Goal: Task Accomplishment & Management: Manage account settings

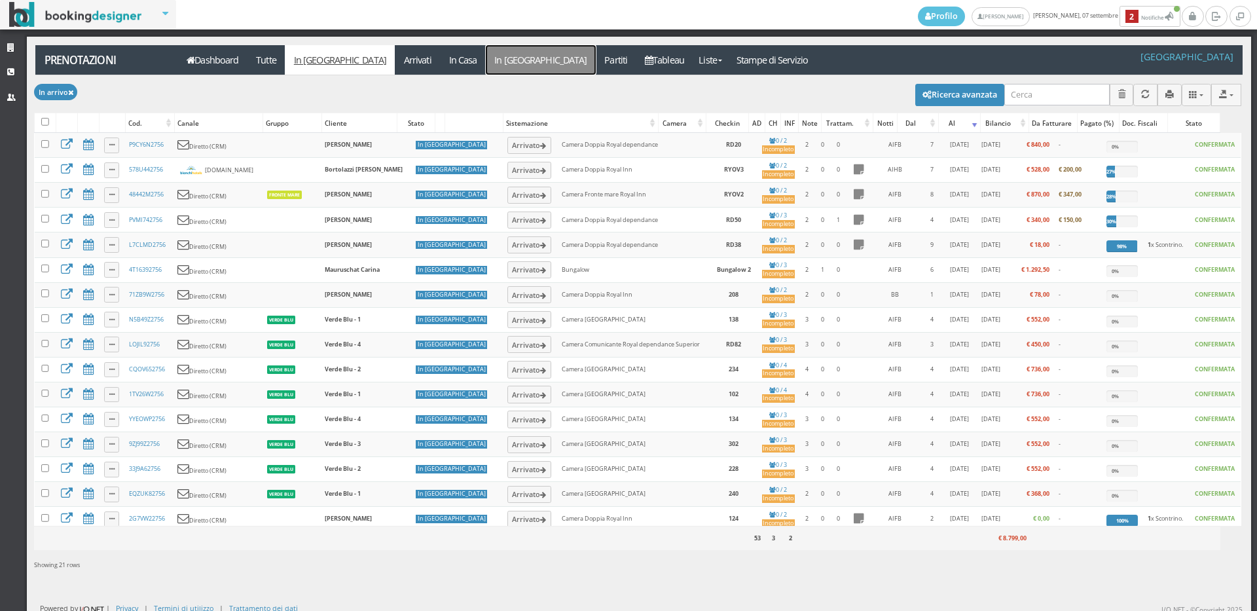
click at [486, 60] on link "In [GEOGRAPHIC_DATA]" at bounding box center [541, 59] width 110 height 29
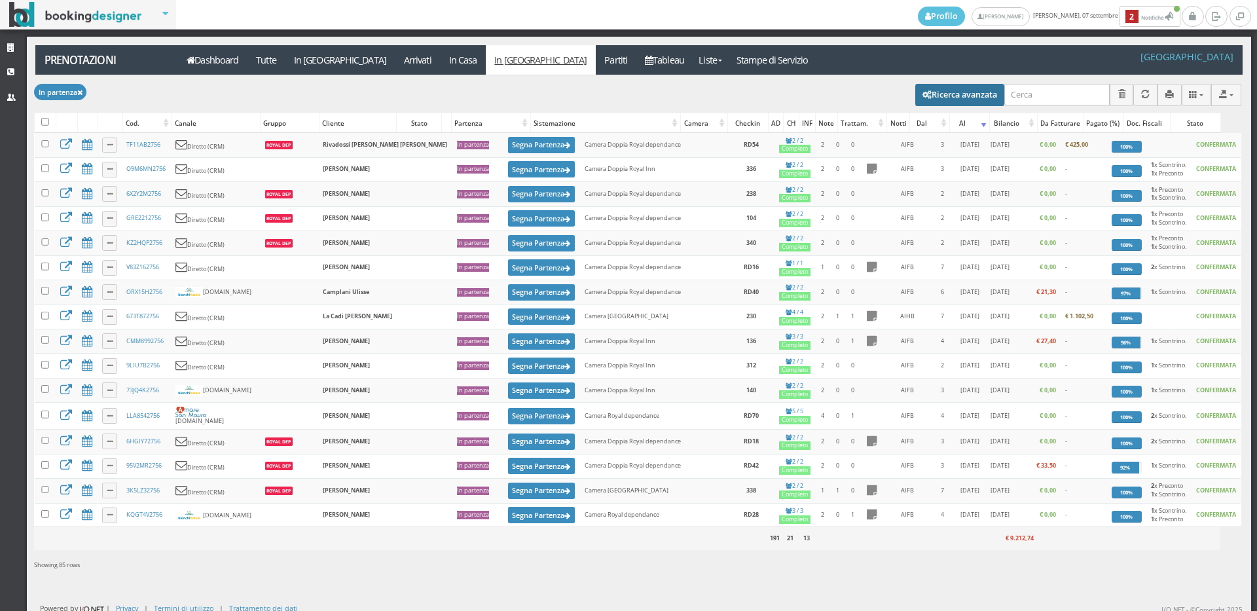
click at [953, 91] on button "Ricerca avanzata" at bounding box center [959, 95] width 89 height 22
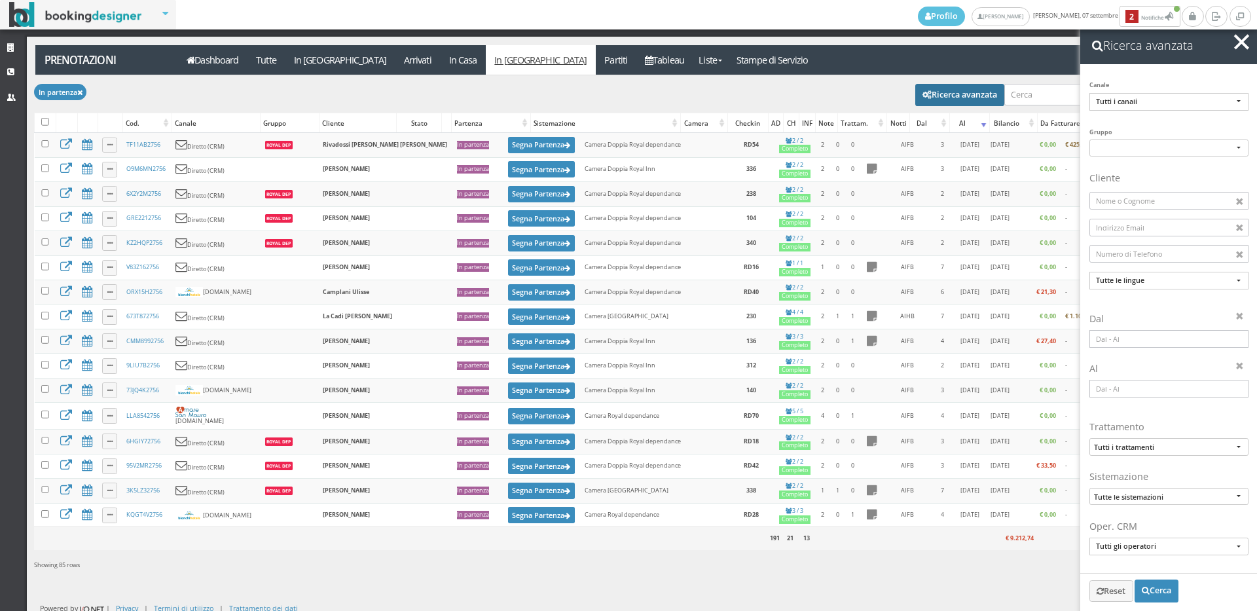
click at [1117, 340] on input at bounding box center [1169, 339] width 159 height 18
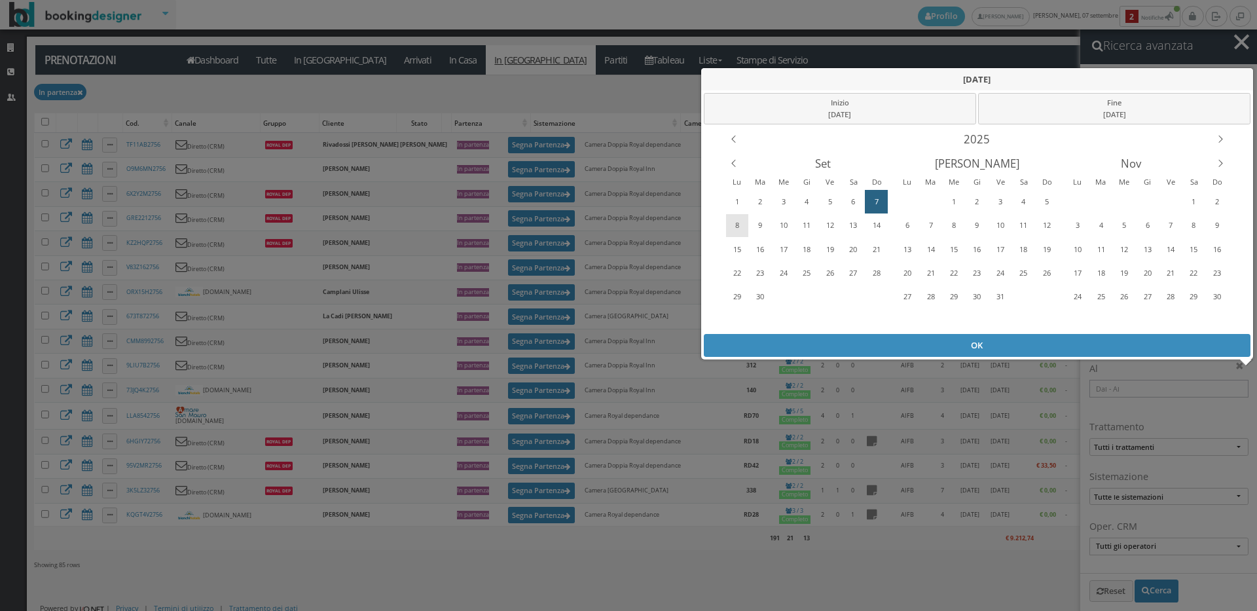
click at [735, 227] on div "8" at bounding box center [738, 225] width 20 height 21
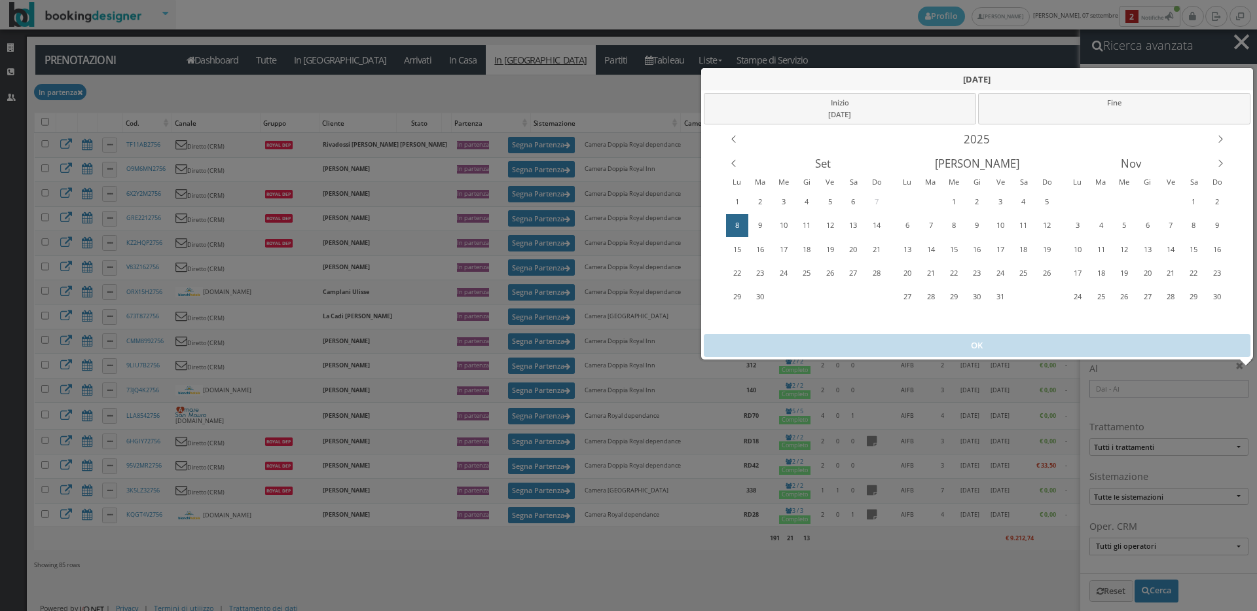
click at [735, 227] on div "8" at bounding box center [738, 225] width 20 height 21
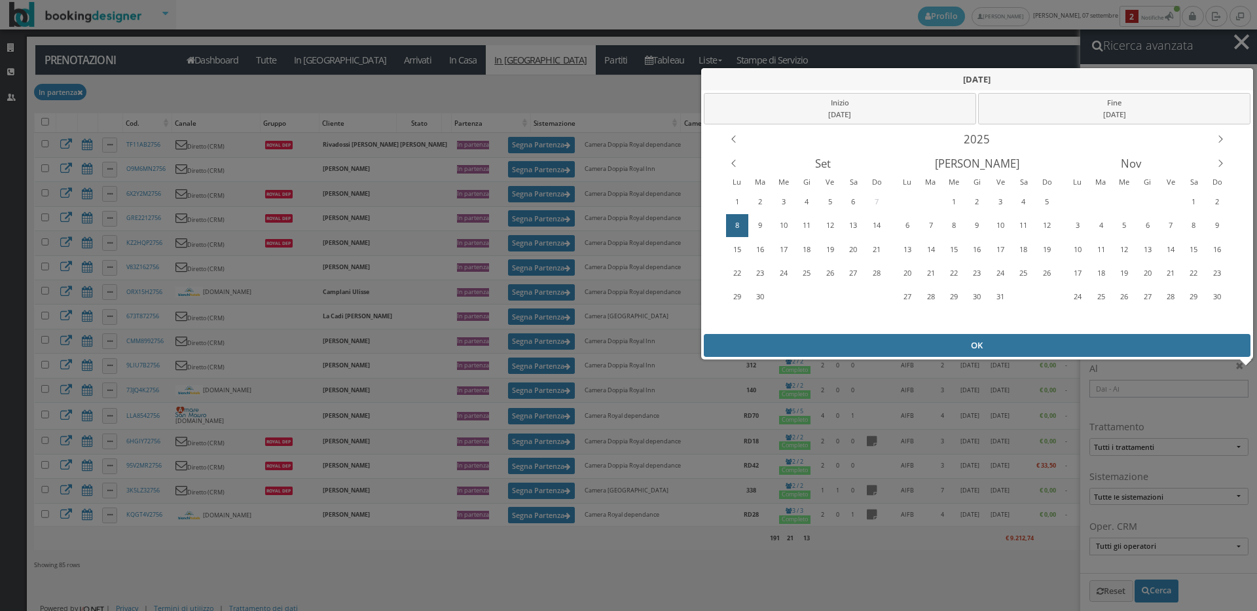
click at [818, 341] on div "OK" at bounding box center [977, 345] width 547 height 23
type input "08/09/2025 - 08/09/2025"
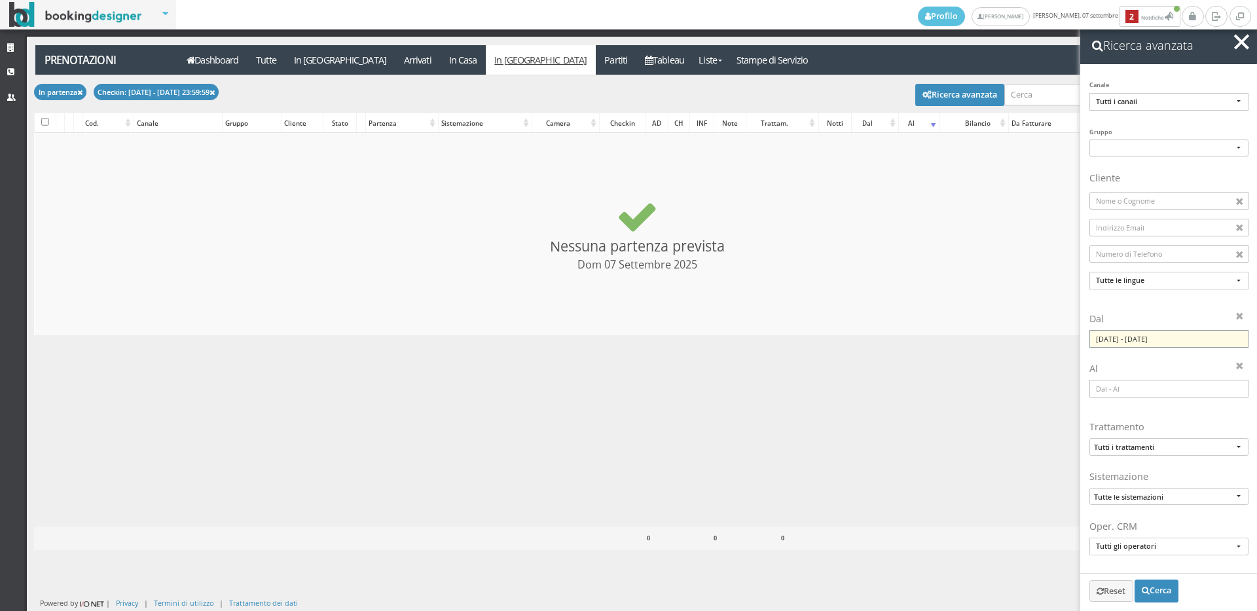
click at [1144, 341] on input "08/09/2025 - 08/09/2025" at bounding box center [1169, 339] width 159 height 18
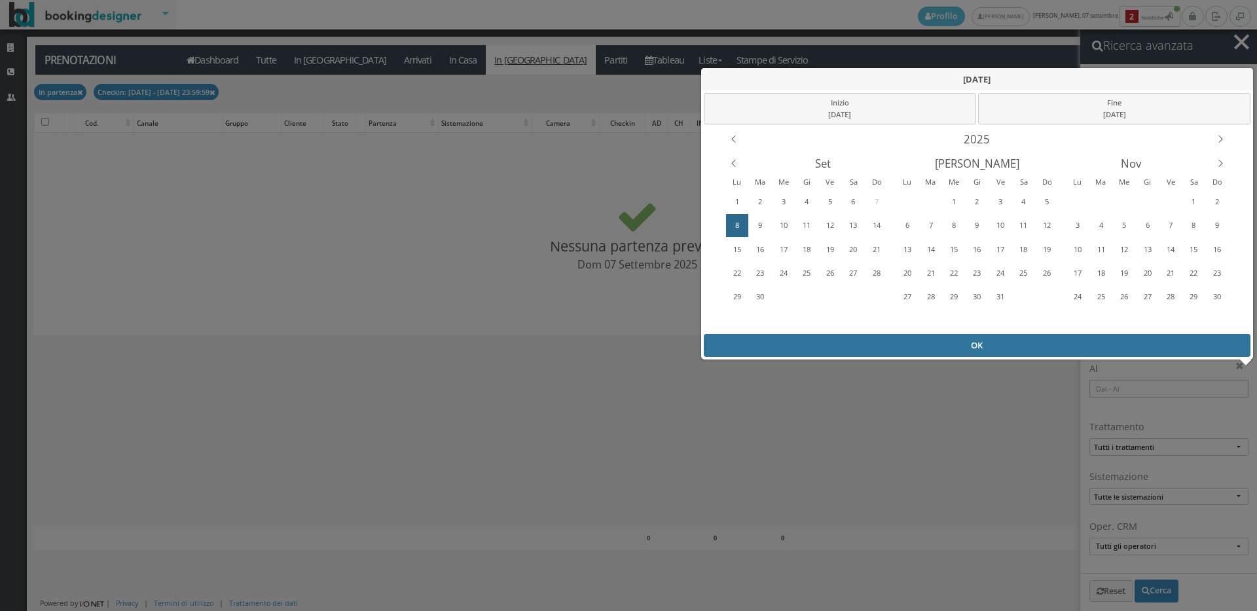
click at [1007, 337] on div "OK" at bounding box center [977, 345] width 547 height 23
checkbox input "false"
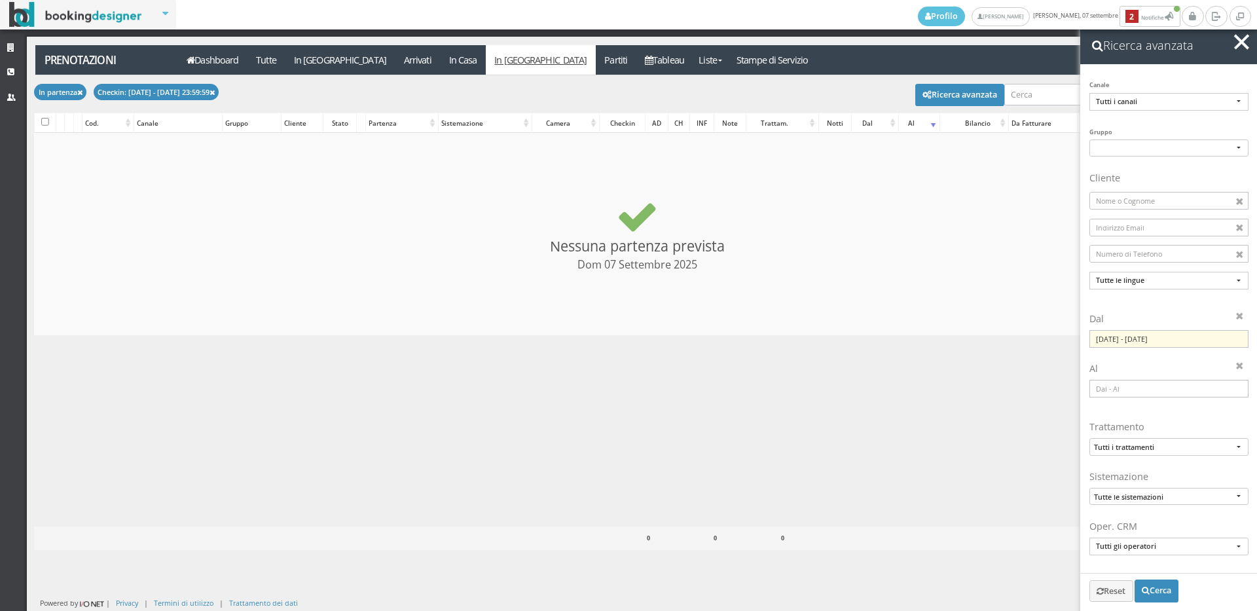
click at [1235, 39] on button "button" at bounding box center [1241, 42] width 19 height 19
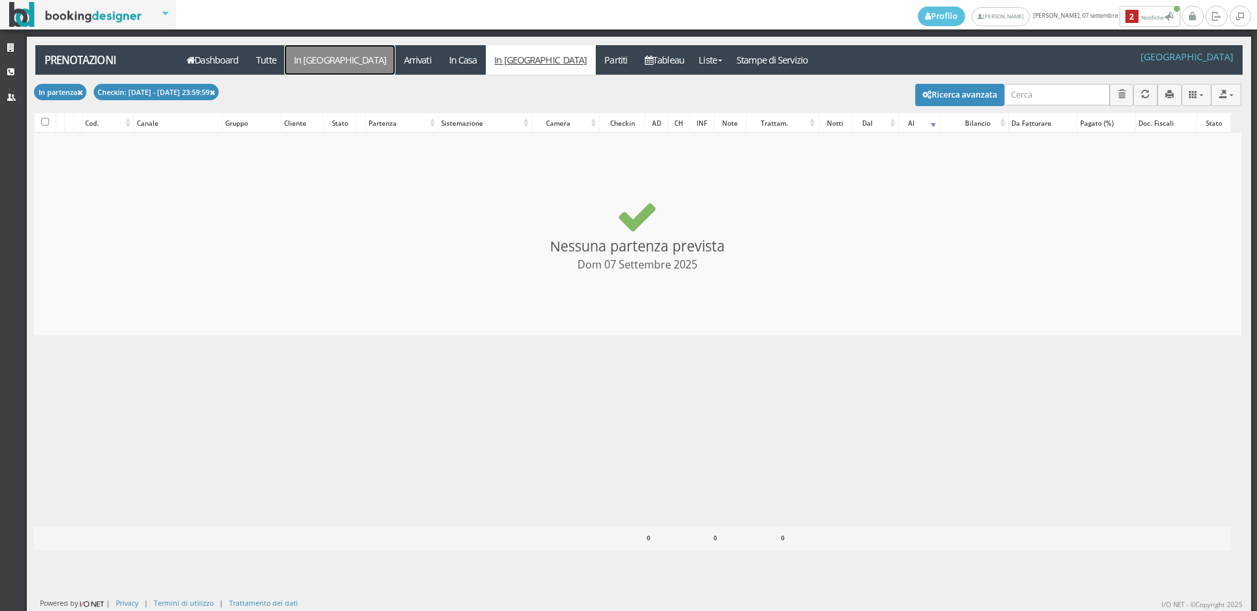
click at [329, 57] on link "In [GEOGRAPHIC_DATA]" at bounding box center [340, 59] width 110 height 29
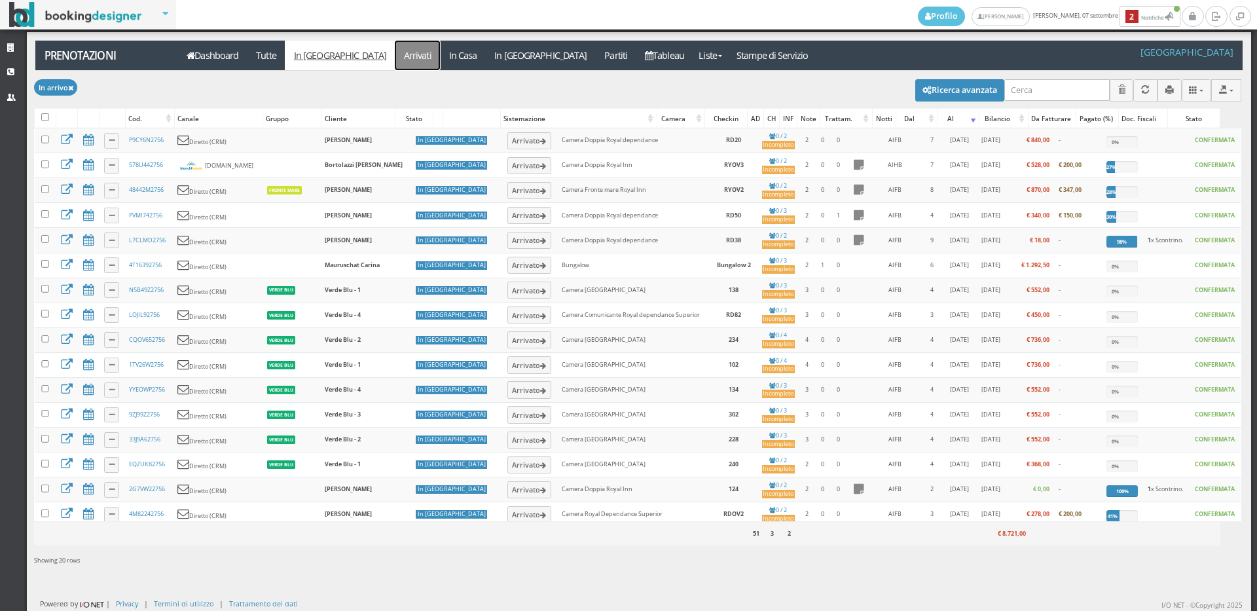
click at [395, 56] on link "Arrivati" at bounding box center [417, 55] width 45 height 29
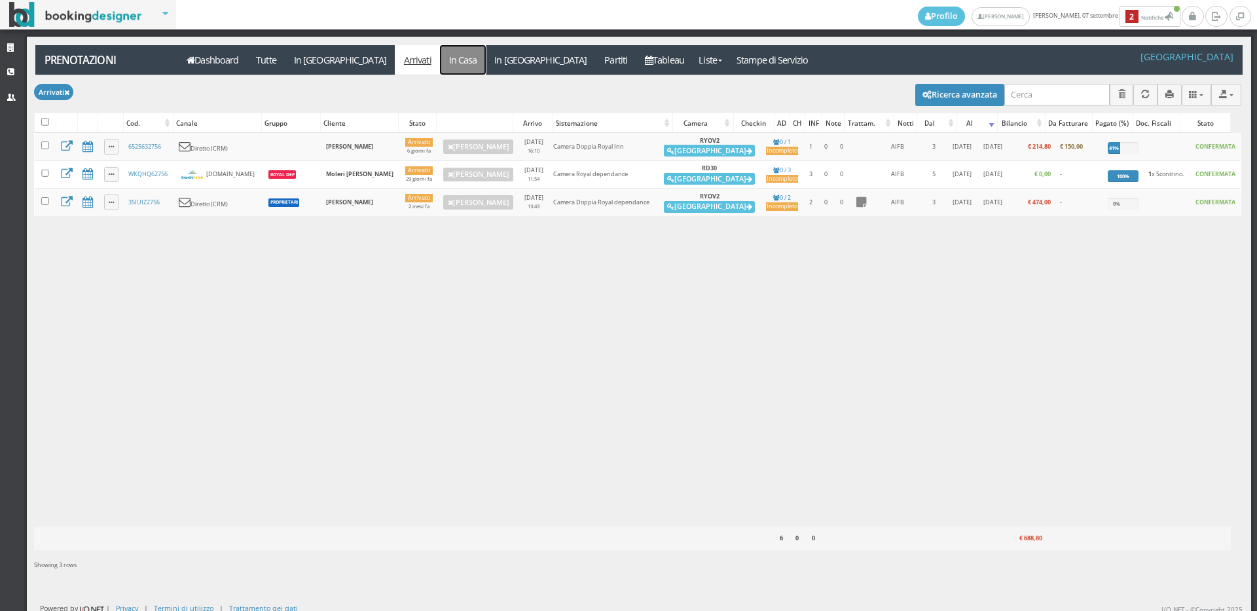
click at [440, 56] on link "In Casa" at bounding box center [463, 59] width 46 height 29
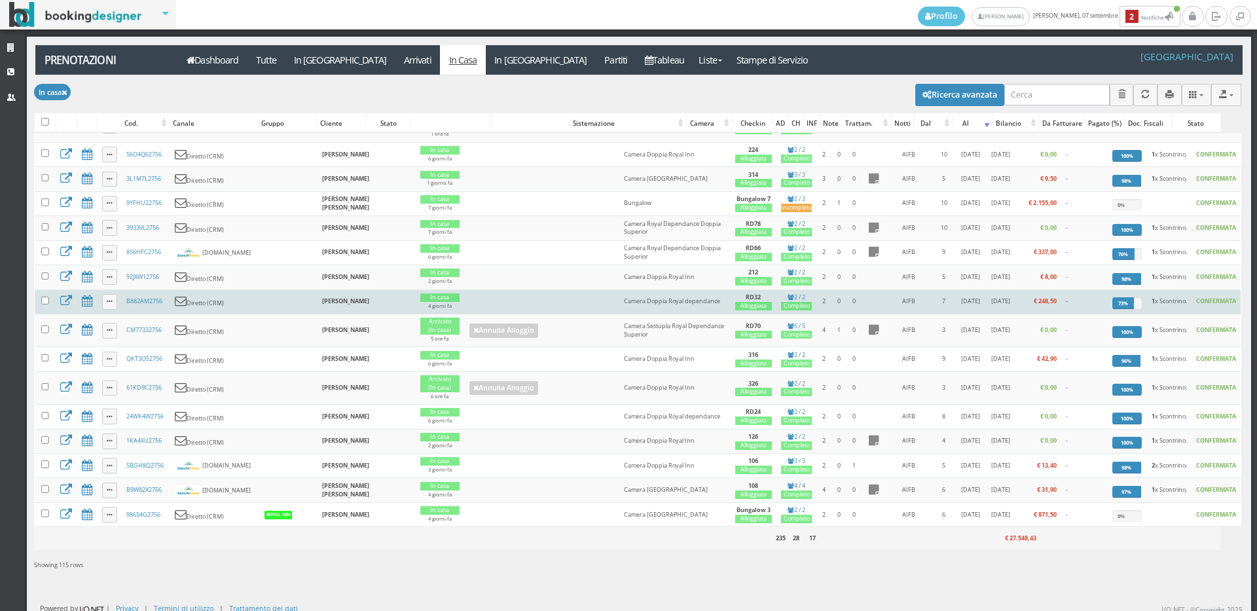
scroll to position [1455, 0]
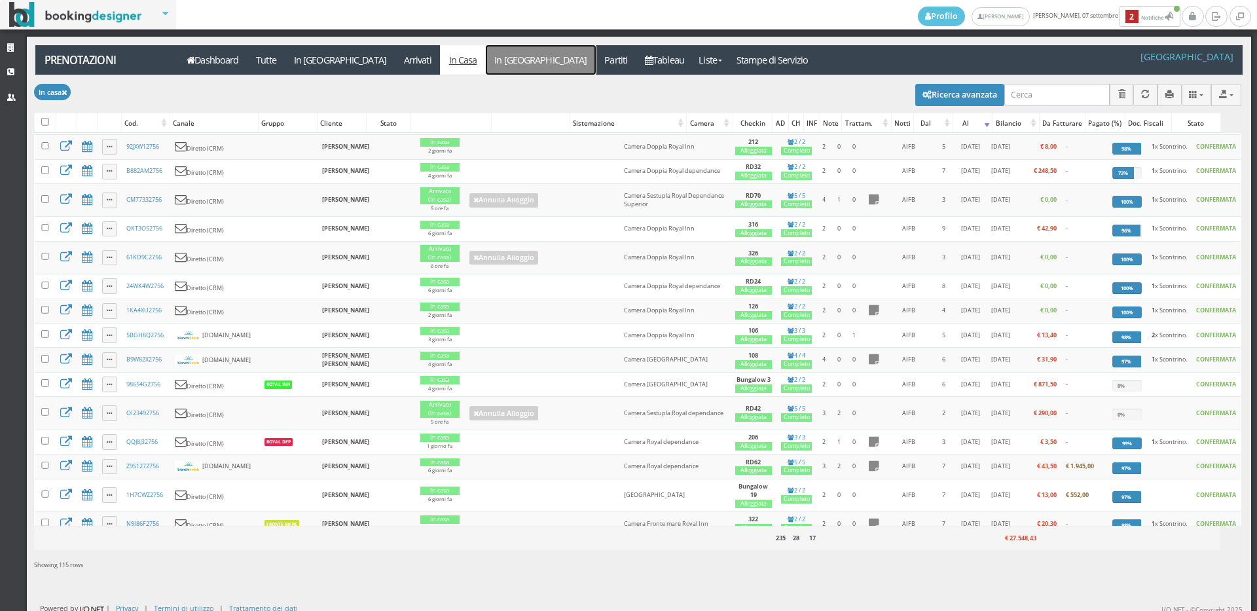
click at [486, 65] on link "In [GEOGRAPHIC_DATA]" at bounding box center [541, 59] width 110 height 29
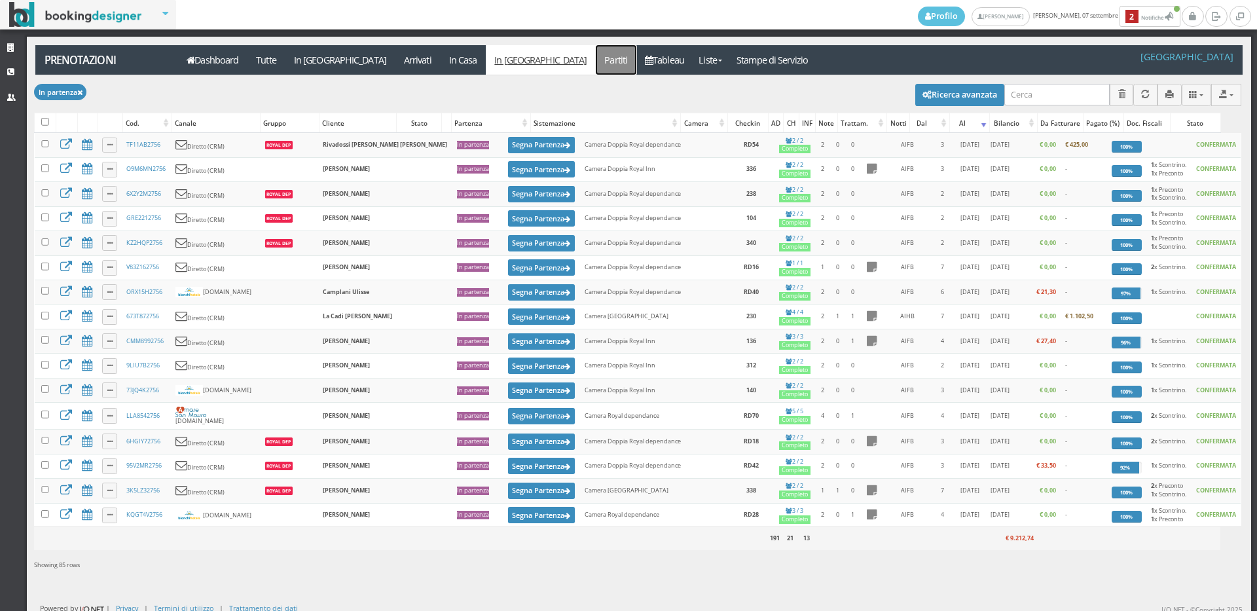
click at [596, 70] on link "Partiti" at bounding box center [616, 59] width 41 height 29
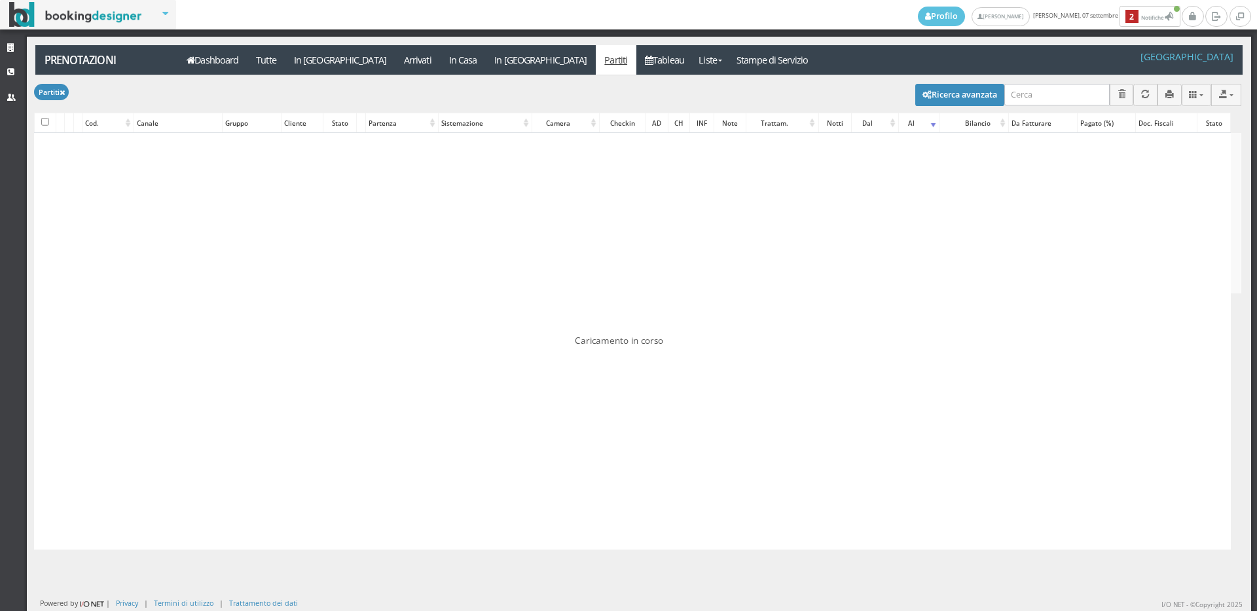
checkbox input "false"
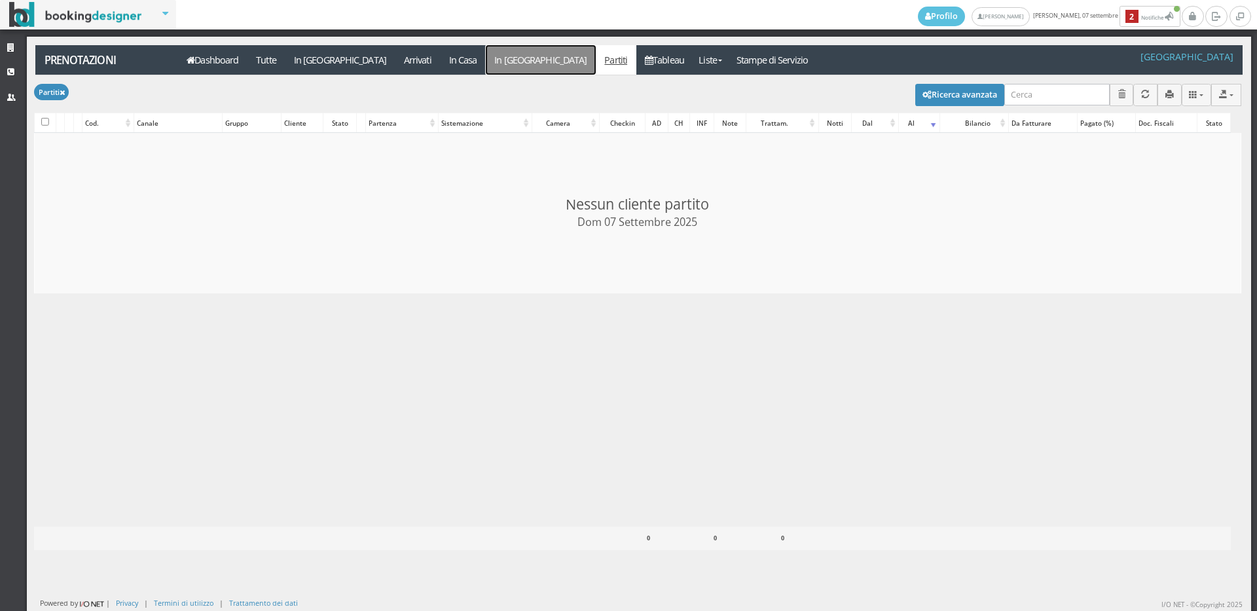
click at [486, 65] on link "In [GEOGRAPHIC_DATA]" at bounding box center [541, 59] width 110 height 29
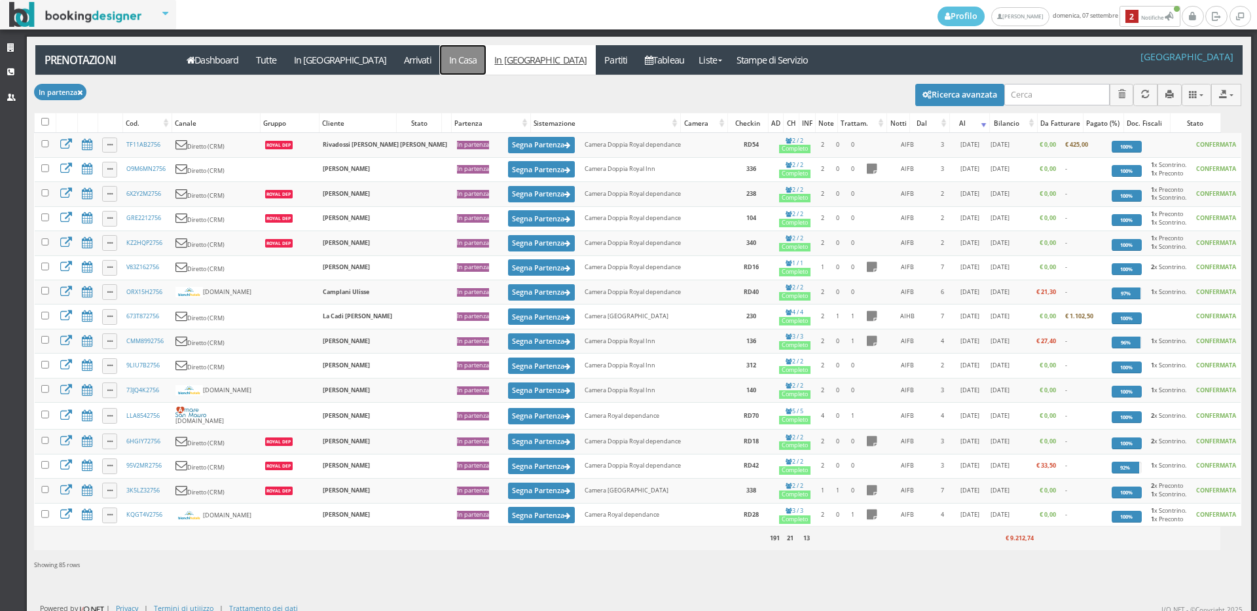
click at [440, 62] on link "In Casa" at bounding box center [463, 59] width 46 height 29
